Goal: Transaction & Acquisition: Subscribe to service/newsletter

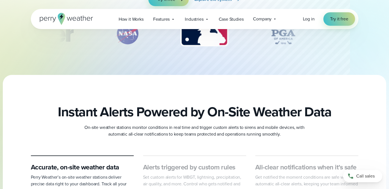
scroll to position [48, 0]
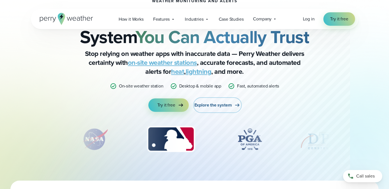
click at [214, 105] on span "Explore the system" at bounding box center [213, 105] width 38 height 7
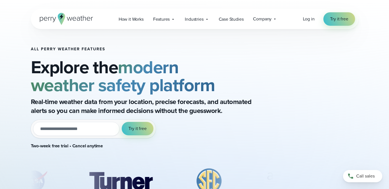
scroll to position [41, 0]
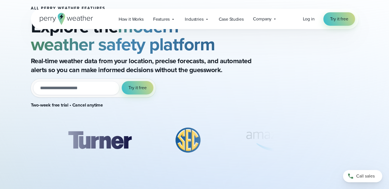
click at [91, 88] on input "email" at bounding box center [76, 88] width 87 height 14
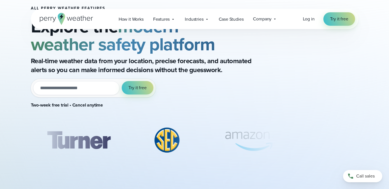
type input "**********"
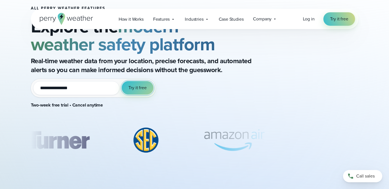
click at [136, 87] on span "Try it free" at bounding box center [137, 88] width 18 height 7
